Goal: Task Accomplishment & Management: Complete application form

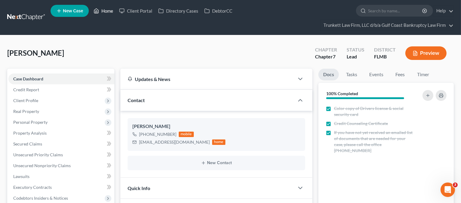
drag, startPoint x: 104, startPoint y: 10, endPoint x: 162, endPoint y: 35, distance: 63.0
click at [104, 11] on link "Home" at bounding box center [104, 10] width 26 height 11
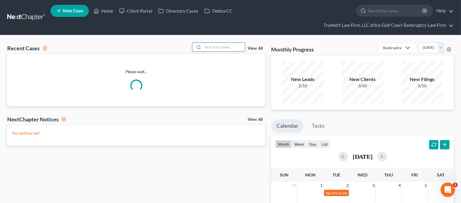
click at [213, 48] on input "search" at bounding box center [224, 47] width 42 height 9
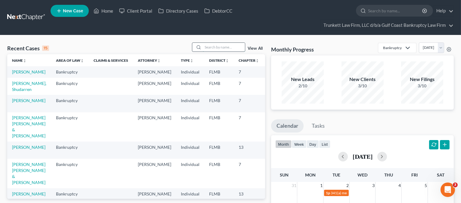
drag, startPoint x: 212, startPoint y: 47, endPoint x: 207, endPoint y: 44, distance: 6.1
click at [207, 44] on input "search" at bounding box center [224, 47] width 42 height 9
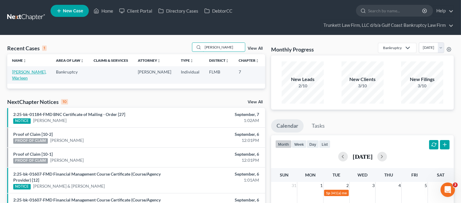
type input "[PERSON_NAME]"
click at [23, 77] on link "[PERSON_NAME], Warleen" at bounding box center [29, 74] width 34 height 11
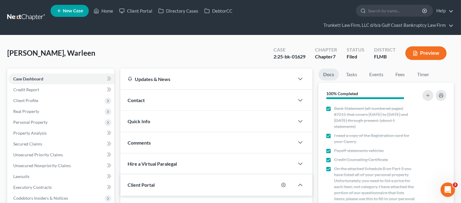
click at [429, 54] on button "Preview" at bounding box center [426, 53] width 41 height 14
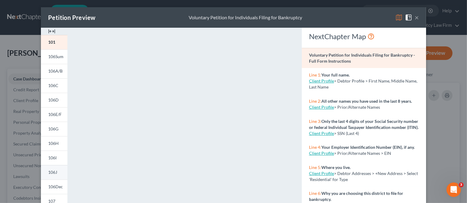
drag, startPoint x: 51, startPoint y: 171, endPoint x: 57, endPoint y: 170, distance: 5.8
click at [51, 170] on span "106J" at bounding box center [52, 172] width 9 height 5
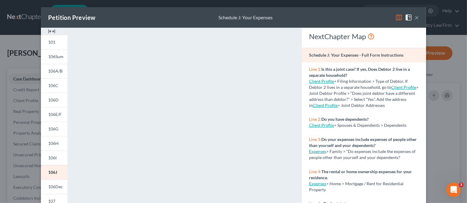
click at [291, 15] on div "Petition Preview Schedule J: Your Expenses ×" at bounding box center [233, 17] width 385 height 20
click at [416, 17] on button "×" at bounding box center [417, 17] width 4 height 7
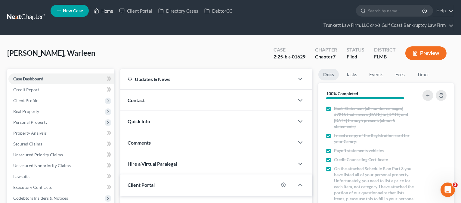
click at [105, 12] on link "Home" at bounding box center [104, 10] width 26 height 11
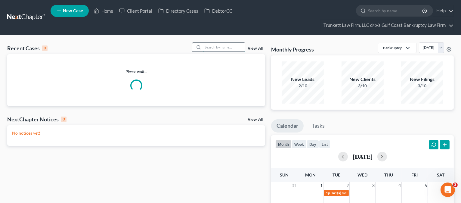
click at [222, 47] on input "search" at bounding box center [224, 47] width 42 height 9
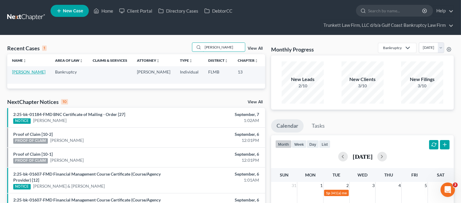
type input "[PERSON_NAME]"
click at [23, 74] on link "[PERSON_NAME]" at bounding box center [28, 71] width 33 height 5
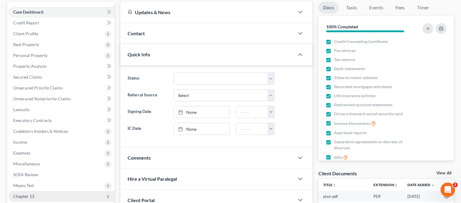
scroll to position [138, 0]
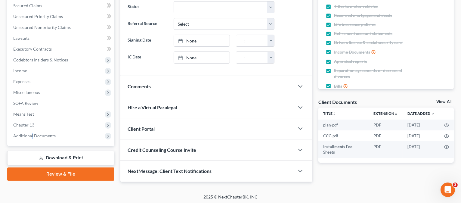
drag, startPoint x: 31, startPoint y: 135, endPoint x: 39, endPoint y: 168, distance: 33.8
click at [32, 135] on span "Additional Documents" at bounding box center [34, 135] width 42 height 5
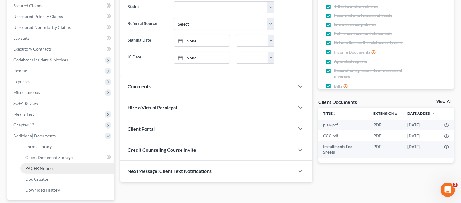
click at [46, 168] on span "PACER Notices" at bounding box center [39, 168] width 29 height 5
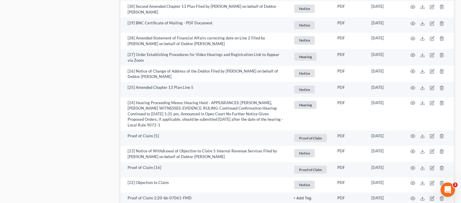
scroll to position [441, 0]
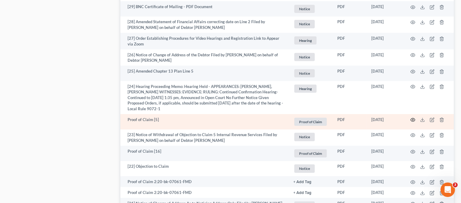
click at [413, 122] on icon "button" at bounding box center [413, 119] width 5 height 5
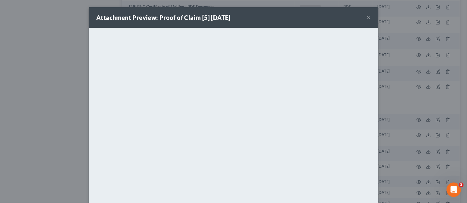
click at [367, 16] on button "×" at bounding box center [369, 17] width 4 height 7
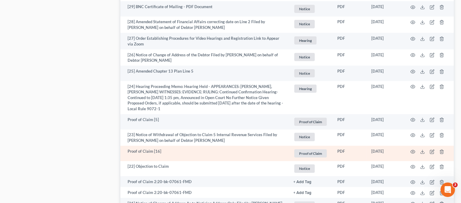
scroll to position [482, 0]
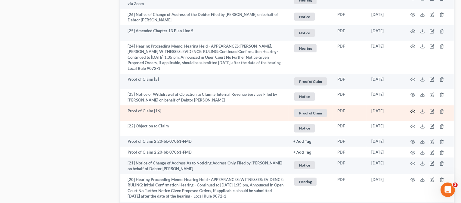
click at [413, 112] on circle "button" at bounding box center [413, 111] width 1 height 1
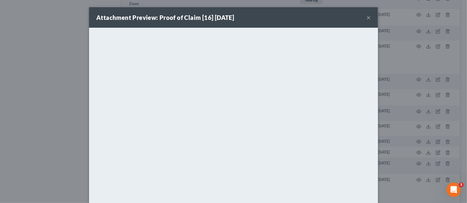
click at [367, 18] on button "×" at bounding box center [369, 17] width 4 height 7
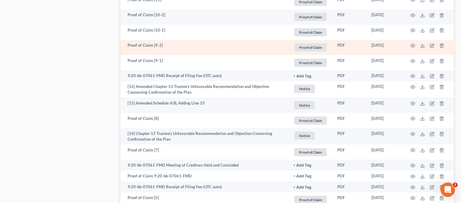
scroll to position [883, 0]
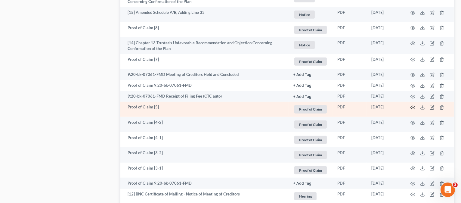
click at [412, 109] on icon "button" at bounding box center [413, 107] width 5 height 3
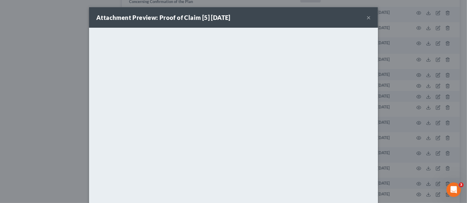
click at [367, 17] on button "×" at bounding box center [369, 17] width 4 height 7
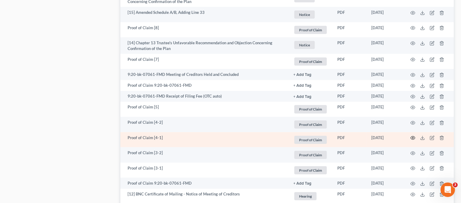
click at [413, 140] on icon "button" at bounding box center [413, 138] width 5 height 5
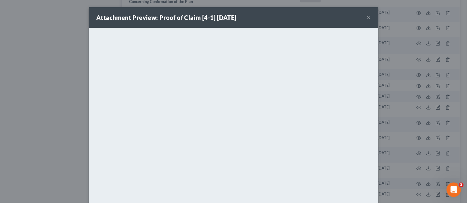
drag, startPoint x: 366, startPoint y: 16, endPoint x: 366, endPoint y: 28, distance: 11.7
click at [367, 16] on button "×" at bounding box center [369, 17] width 4 height 7
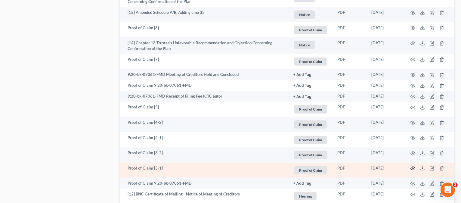
click at [413, 169] on circle "button" at bounding box center [413, 168] width 1 height 1
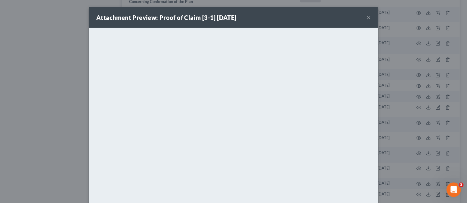
click at [363, 16] on div "Attachment Preview: Proof of Claim [3-1] [DATE] ×" at bounding box center [233, 17] width 289 height 20
click at [363, 17] on div "Attachment Preview: Proof of Claim [3-1] [DATE] ×" at bounding box center [233, 17] width 289 height 20
click at [367, 16] on button "×" at bounding box center [369, 17] width 4 height 7
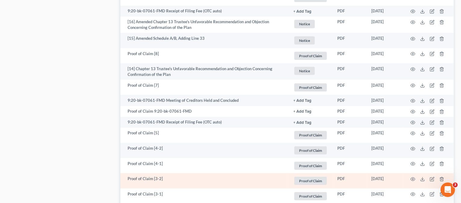
scroll to position [840, 0]
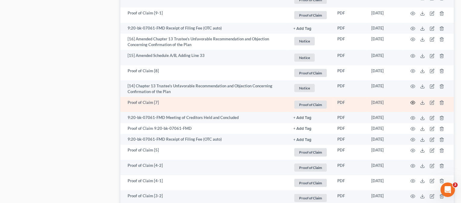
click at [413, 105] on icon "button" at bounding box center [413, 102] width 5 height 5
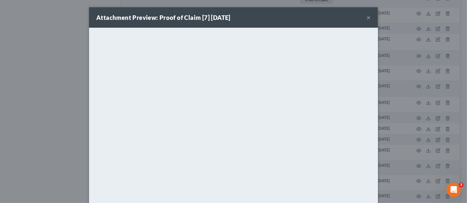
drag, startPoint x: 367, startPoint y: 17, endPoint x: 357, endPoint y: 29, distance: 15.6
click at [367, 17] on button "×" at bounding box center [369, 17] width 4 height 7
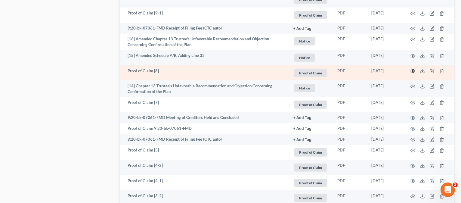
click at [414, 72] on circle "button" at bounding box center [413, 70] width 1 height 1
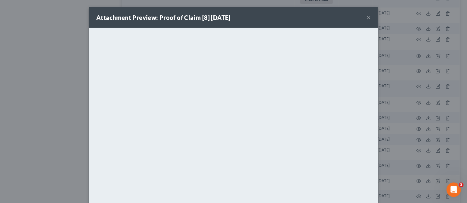
click at [367, 18] on button "×" at bounding box center [369, 17] width 4 height 7
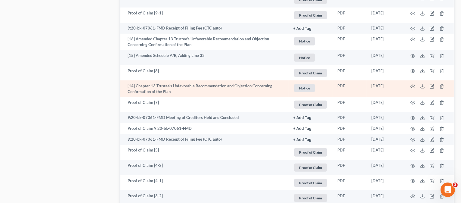
scroll to position [800, 0]
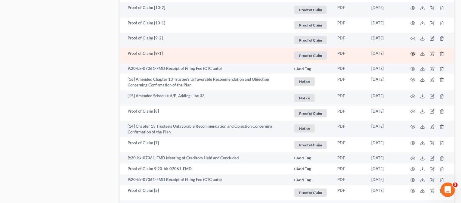
click at [413, 56] on icon "button" at bounding box center [413, 53] width 5 height 5
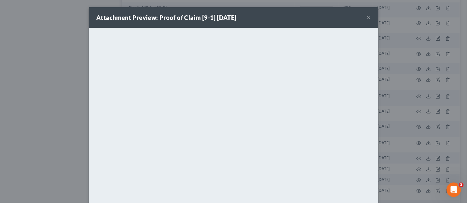
click at [367, 18] on button "×" at bounding box center [369, 17] width 4 height 7
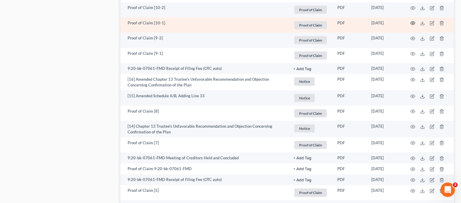
click at [413, 24] on circle "button" at bounding box center [413, 23] width 1 height 1
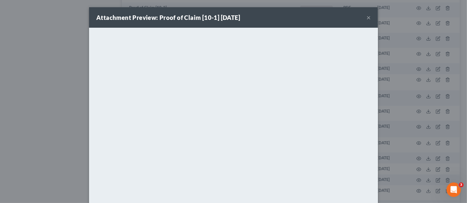
click at [367, 15] on button "×" at bounding box center [369, 17] width 4 height 7
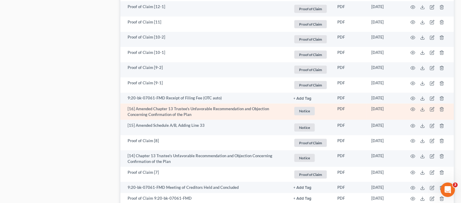
scroll to position [760, 0]
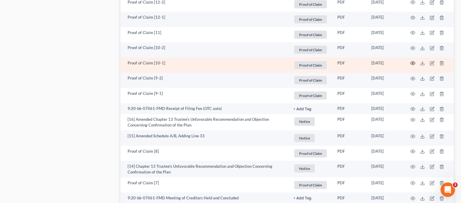
click at [414, 66] on icon "button" at bounding box center [413, 63] width 5 height 5
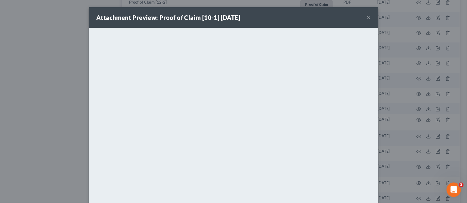
click at [367, 15] on button "×" at bounding box center [369, 17] width 4 height 7
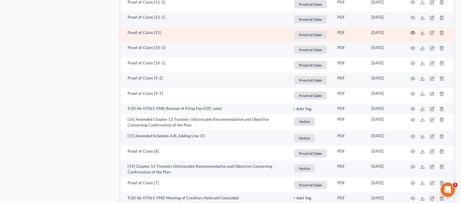
click at [413, 35] on icon "button" at bounding box center [413, 32] width 5 height 5
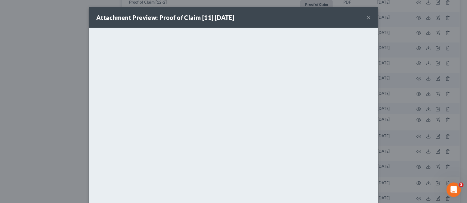
drag, startPoint x: 365, startPoint y: 17, endPoint x: 363, endPoint y: 30, distance: 13.1
click at [367, 17] on button "×" at bounding box center [369, 17] width 4 height 7
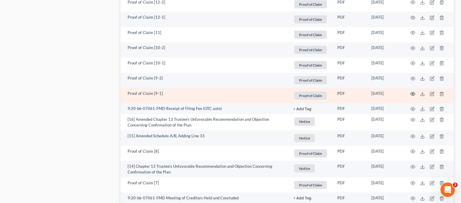
click at [414, 95] on circle "button" at bounding box center [413, 93] width 1 height 1
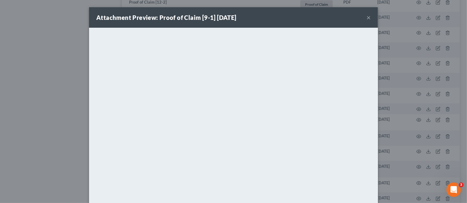
click at [363, 17] on div "Attachment Preview: Proof of Claim [9-1] [DATE] ×" at bounding box center [233, 17] width 289 height 20
drag, startPoint x: 366, startPoint y: 17, endPoint x: 350, endPoint y: 28, distance: 20.1
click at [367, 17] on button "×" at bounding box center [369, 17] width 4 height 7
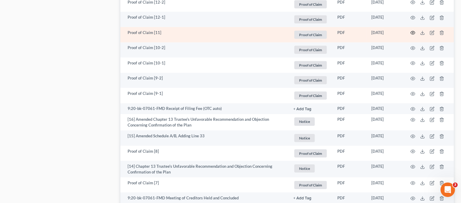
click at [414, 35] on icon "button" at bounding box center [413, 32] width 5 height 3
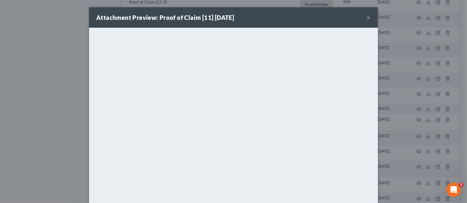
drag, startPoint x: 367, startPoint y: 18, endPoint x: 363, endPoint y: 28, distance: 11.4
click at [367, 18] on button "×" at bounding box center [369, 17] width 4 height 7
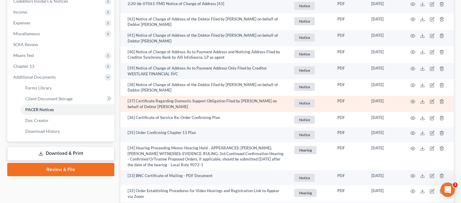
scroll to position [198, 0]
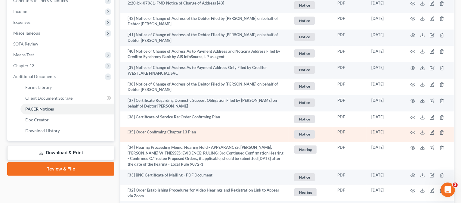
click at [219, 130] on td "[35] Order Confirming Chapter 13 Plan" at bounding box center [204, 134] width 168 height 15
click at [413, 132] on circle "button" at bounding box center [413, 132] width 1 height 1
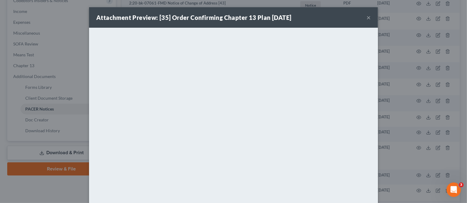
click at [367, 17] on button "×" at bounding box center [369, 17] width 4 height 7
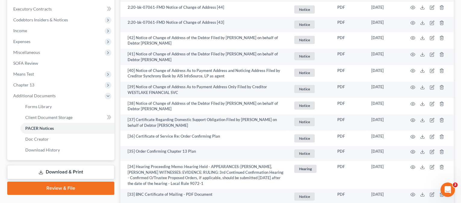
scroll to position [0, 0]
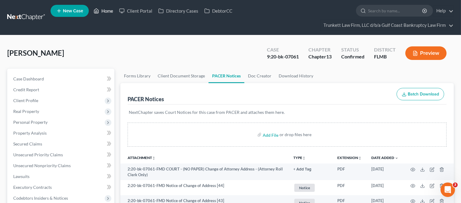
drag, startPoint x: 108, startPoint y: 11, endPoint x: 235, endPoint y: 47, distance: 131.5
click at [108, 11] on link "Home" at bounding box center [104, 10] width 26 height 11
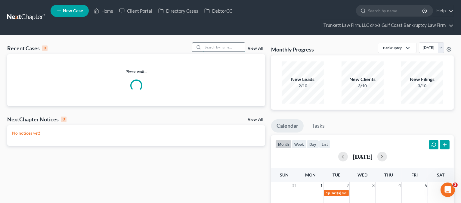
click at [223, 48] on input "search" at bounding box center [224, 47] width 42 height 9
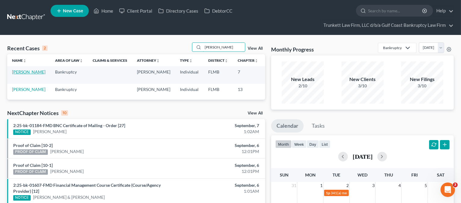
type input "[PERSON_NAME]"
click at [17, 70] on link "[PERSON_NAME]" at bounding box center [28, 71] width 33 height 5
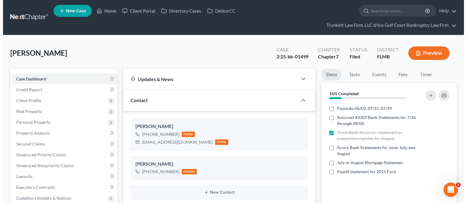
scroll to position [785, 0]
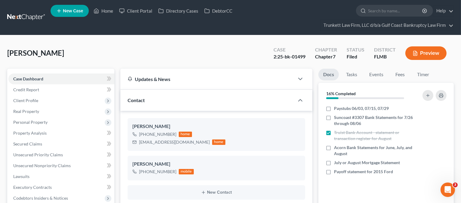
click at [434, 54] on button "Preview" at bounding box center [426, 53] width 41 height 14
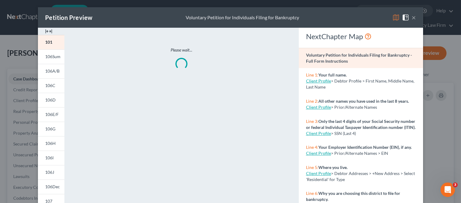
scroll to position [779, 0]
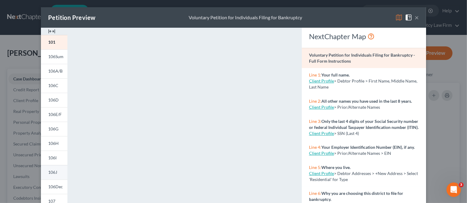
click at [55, 170] on link "106J" at bounding box center [54, 172] width 27 height 14
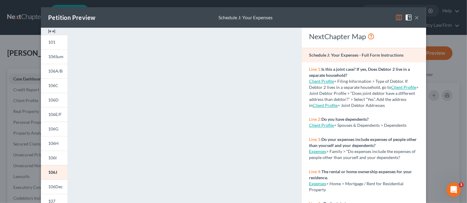
drag, startPoint x: 293, startPoint y: 13, endPoint x: 376, endPoint y: 13, distance: 83.4
click at [294, 13] on div "Petition Preview Schedule J: Your Expenses ×" at bounding box center [233, 17] width 385 height 20
click at [415, 16] on button "×" at bounding box center [417, 17] width 4 height 7
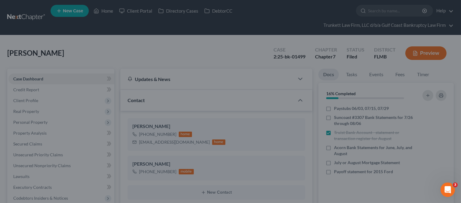
scroll to position [785, 0]
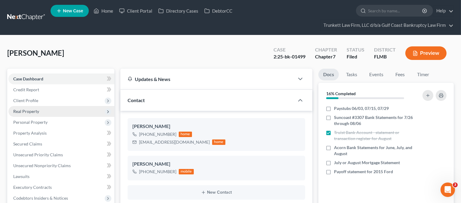
drag, startPoint x: 41, startPoint y: 95, endPoint x: 54, endPoint y: 107, distance: 16.8
click at [41, 96] on span "Client Profile" at bounding box center [61, 100] width 106 height 11
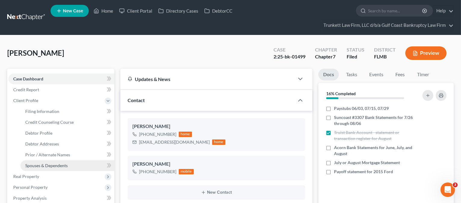
click at [57, 162] on link "Spouses & Dependents" at bounding box center [67, 165] width 94 height 11
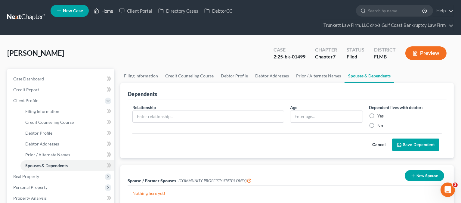
click at [107, 11] on link "Home" at bounding box center [104, 10] width 26 height 11
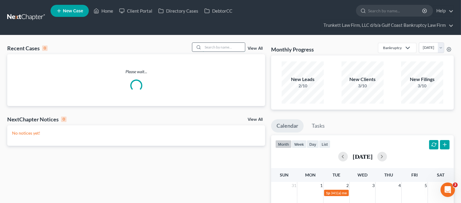
click at [221, 47] on input "search" at bounding box center [224, 47] width 42 height 9
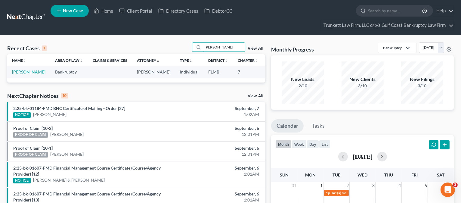
type input "[PERSON_NAME]"
click at [79, 11] on span "New Case" at bounding box center [73, 11] width 20 height 5
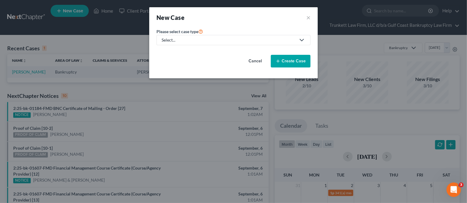
click at [203, 42] on div "Select..." at bounding box center [229, 40] width 134 height 6
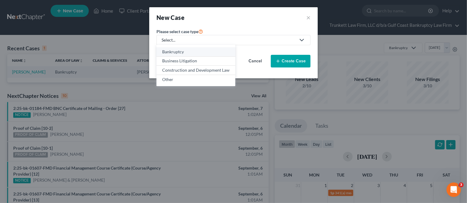
click at [201, 54] on div "Bankruptcy" at bounding box center [195, 52] width 67 height 6
select select "15"
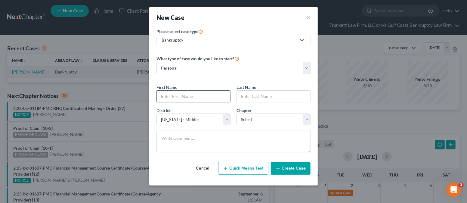
click at [188, 97] on input "text" at bounding box center [193, 96] width 73 height 11
type input "[PERSON_NAME]"
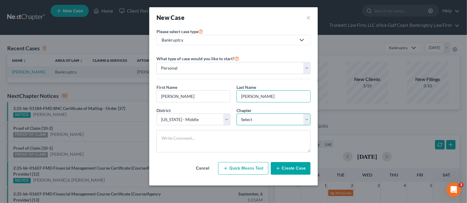
click at [283, 117] on select "Select 7 11 12 13" at bounding box center [274, 120] width 74 height 12
select select "3"
click at [237, 114] on select "Select 7 11 12 13" at bounding box center [274, 120] width 74 height 12
click at [294, 165] on button "Create Case" at bounding box center [291, 168] width 40 height 13
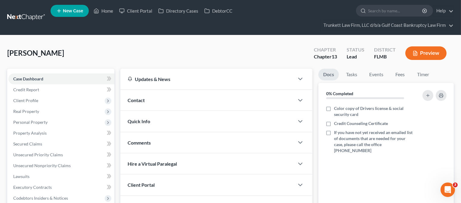
click at [172, 98] on div "Contact" at bounding box center [207, 100] width 174 height 21
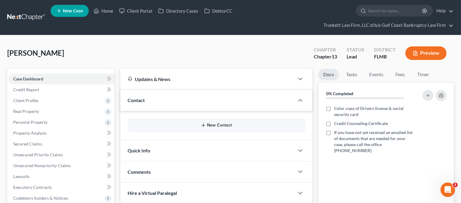
click at [217, 125] on button "New Contact" at bounding box center [217, 125] width 168 height 5
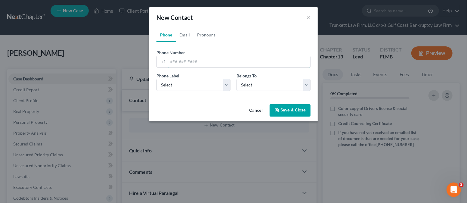
drag, startPoint x: 186, startPoint y: 63, endPoint x: 168, endPoint y: 75, distance: 22.0
click at [186, 63] on input "tel" at bounding box center [239, 61] width 142 height 11
click at [177, 62] on input "tel" at bounding box center [239, 61] width 142 height 11
paste input "[PHONE_NUMBER]"
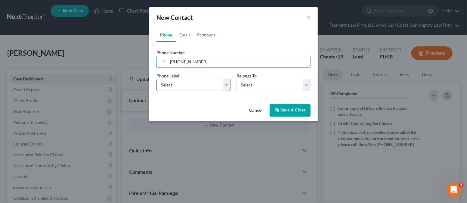
type input "[PHONE_NUMBER]"
drag, startPoint x: 194, startPoint y: 84, endPoint x: 195, endPoint y: 89, distance: 5.5
click at [194, 84] on select "Select Mobile Home Work Other" at bounding box center [194, 85] width 74 height 12
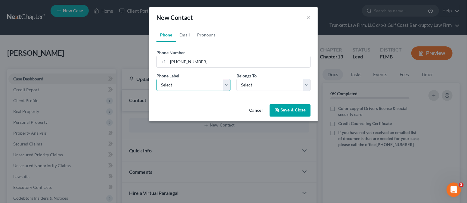
select select "0"
click at [157, 79] on select "Select Mobile Home Work Other" at bounding box center [194, 85] width 74 height 12
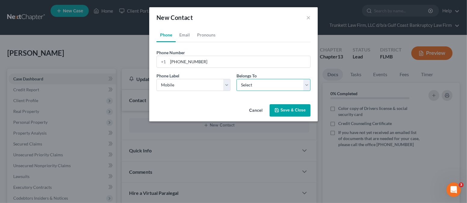
click at [243, 86] on select "Select Client Other" at bounding box center [274, 85] width 74 height 12
select select "0"
click at [237, 79] on select "Select Client Other" at bounding box center [274, 85] width 74 height 12
select select "0"
click at [186, 39] on link "Email" at bounding box center [185, 35] width 18 height 14
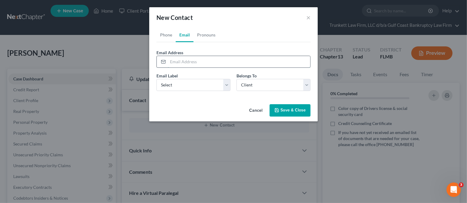
drag, startPoint x: 206, startPoint y: 57, endPoint x: 205, endPoint y: 60, distance: 3.1
click at [205, 59] on input "email" at bounding box center [239, 61] width 142 height 11
paste input "[EMAIL_ADDRESS][DOMAIN_NAME]"
type input "[EMAIL_ADDRESS][DOMAIN_NAME]"
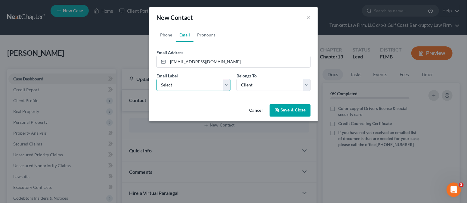
click at [216, 87] on select "Select Home Work Other" at bounding box center [194, 85] width 74 height 12
select select "0"
click at [157, 79] on select "Select Home Work Other" at bounding box center [194, 85] width 74 height 12
click at [279, 109] on icon "button" at bounding box center [277, 110] width 4 height 4
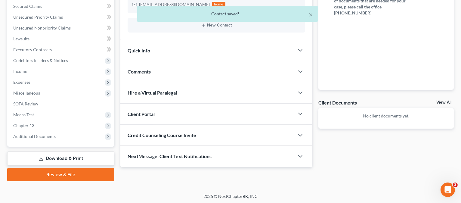
scroll to position [138, 0]
click at [166, 109] on div "Client Portal" at bounding box center [207, 113] width 174 height 21
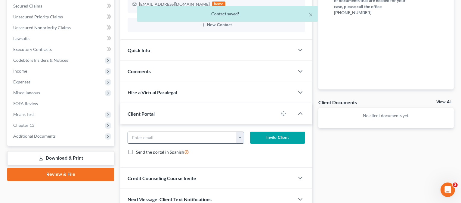
click at [156, 134] on input "email" at bounding box center [182, 137] width 109 height 11
paste input "[EMAIL_ADDRESS][DOMAIN_NAME]"
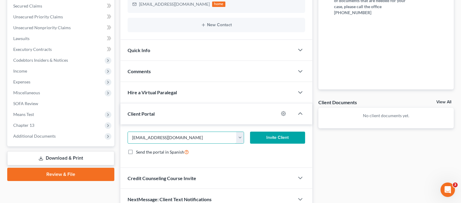
type input "[EMAIL_ADDRESS][DOMAIN_NAME]"
click at [280, 138] on button "Invite Client" at bounding box center [277, 138] width 55 height 12
